Goal: Information Seeking & Learning: Check status

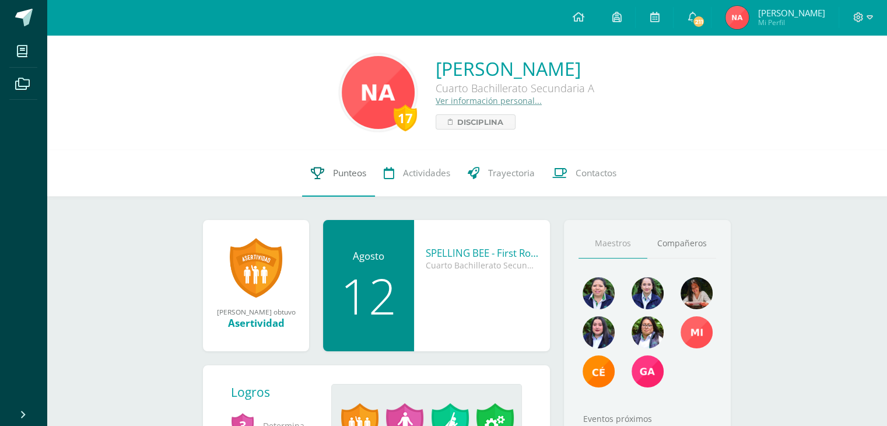
click at [363, 170] on span "Punteos" at bounding box center [349, 173] width 33 height 12
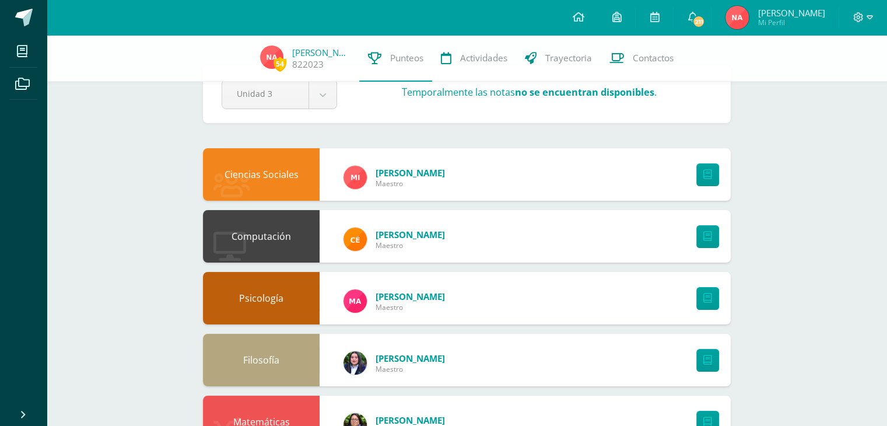
scroll to position [12, 0]
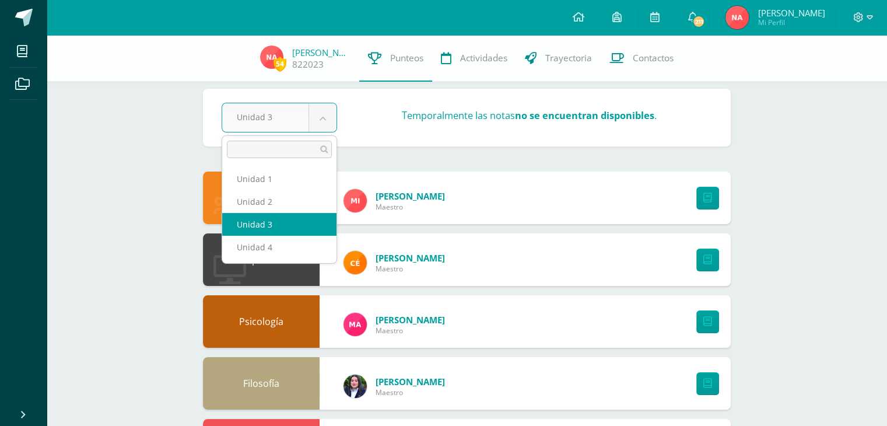
click at [244, 123] on body "Mis cursos Archivos Cerrar panel Ciencias Sociales Cuarto Bachillerato Secundar…" at bounding box center [443, 426] width 887 height 877
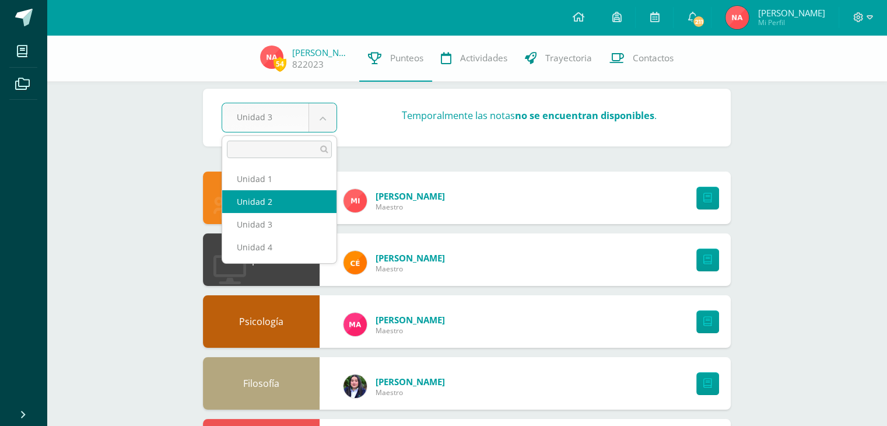
select select "Unidad 2"
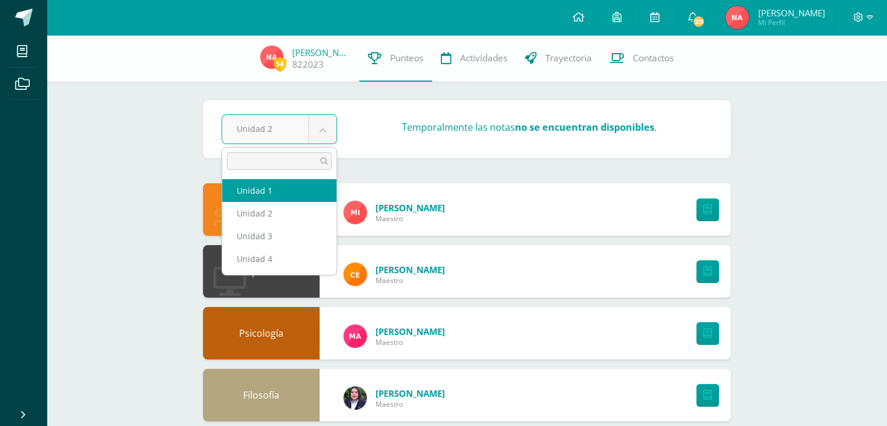
select select "Unidad 1"
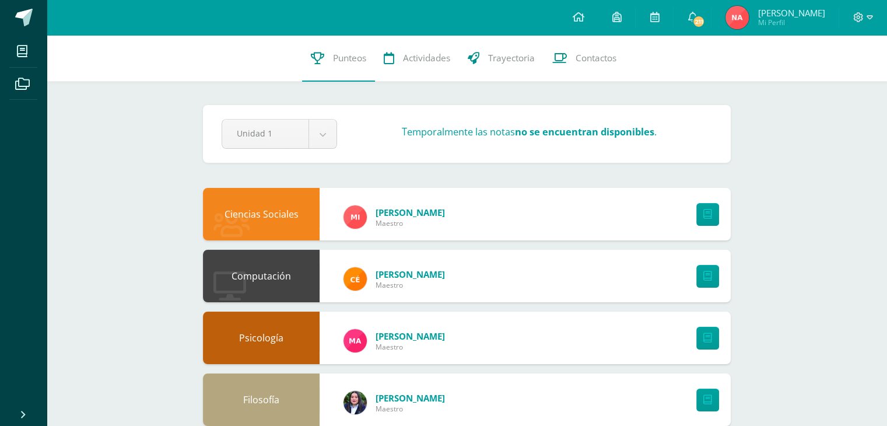
click at [501, 54] on span "Trayectoria" at bounding box center [511, 58] width 47 height 12
click at [438, 62] on span "Actividades" at bounding box center [426, 58] width 47 height 12
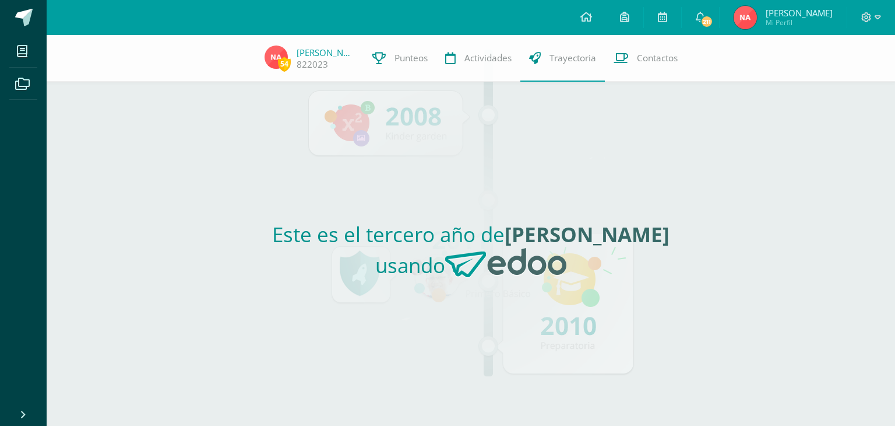
click at [808, 285] on div "54 [PERSON_NAME] 822023 Punteos Actividades Trayectoria Contactos Este es el te…" at bounding box center [471, 230] width 849 height 391
click at [395, 311] on div "Este es el tercero año de [PERSON_NAME] usando" at bounding box center [471, 254] width 537 height 344
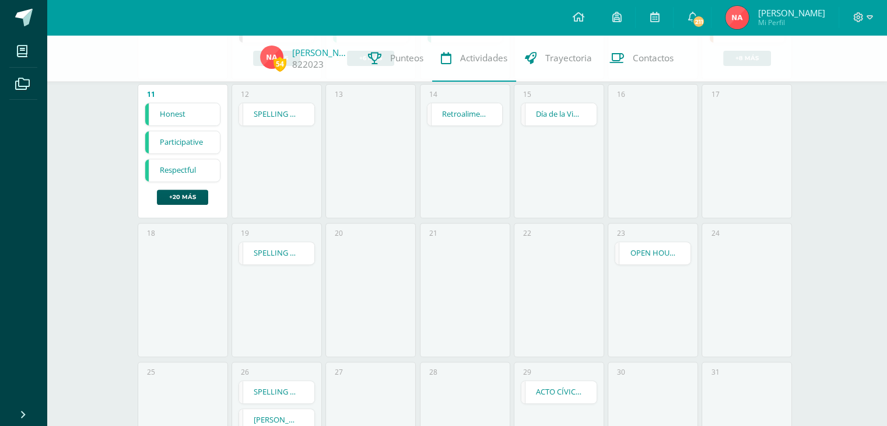
scroll to position [495, 0]
